Goal: Use online tool/utility: Utilize a website feature to perform a specific function

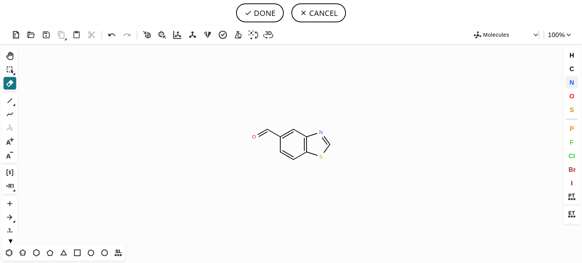
scroll to position [79, 0]
click at [576, 95] on button "O" at bounding box center [571, 96] width 13 height 13
click at [322, 159] on tspan "O" at bounding box center [323, 159] width 4 height 6
click at [264, 13] on button "DONE" at bounding box center [260, 12] width 48 height 19
type input "O=CC1=CC2=C(OC=N2)C=C1"
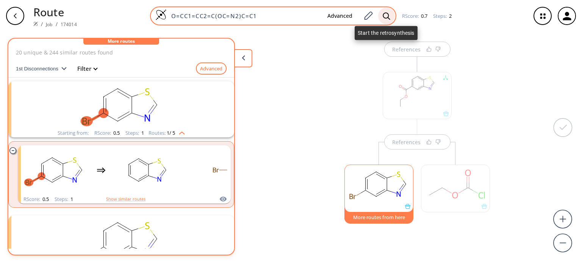
click at [384, 21] on div at bounding box center [386, 16] width 17 height 17
click at [389, 17] on icon at bounding box center [387, 16] width 8 height 8
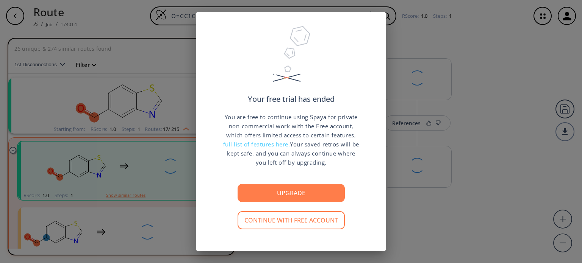
scroll to position [17, 0]
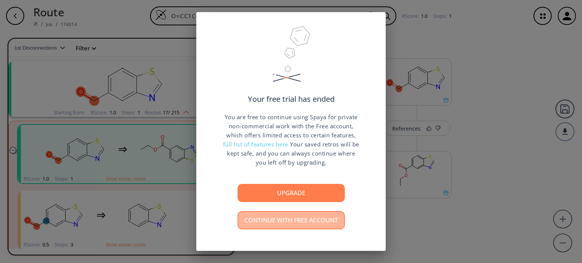
click at [303, 216] on button "Continue with free account" at bounding box center [291, 220] width 107 height 18
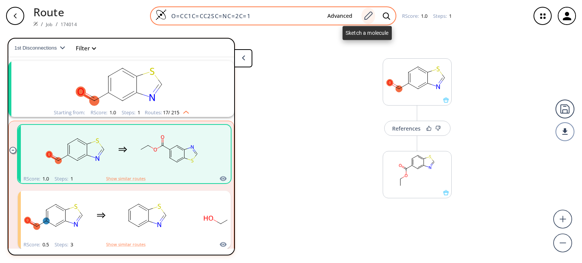
click at [361, 17] on div at bounding box center [368, 16] width 14 height 17
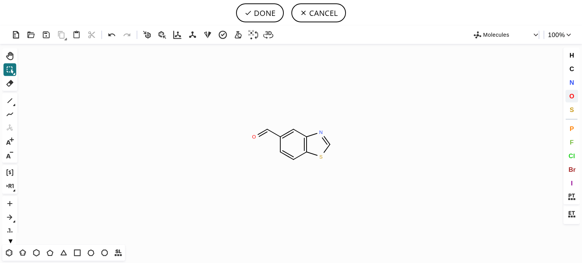
click at [570, 93] on span "O" at bounding box center [571, 95] width 5 height 7
click at [322, 154] on tspan "O" at bounding box center [321, 154] width 4 height 6
click at [257, 8] on button "DONE" at bounding box center [260, 12] width 48 height 19
type input "O=CC1=CC2=C(OC=N2)C=C1"
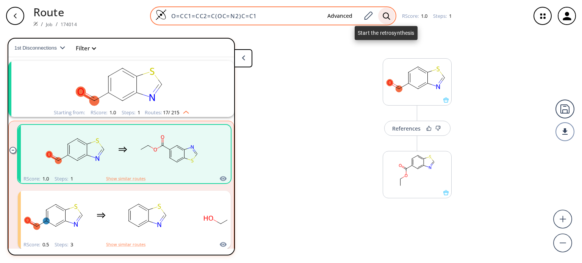
click at [383, 12] on icon at bounding box center [387, 16] width 8 height 8
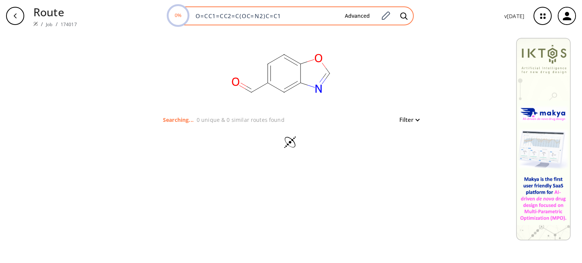
drag, startPoint x: 284, startPoint y: 19, endPoint x: 194, endPoint y: 19, distance: 90.2
click at [194, 19] on input "O=CC1=CC2=C(OC=N2)C=C1" at bounding box center [265, 16] width 148 height 8
